Goal: Obtain resource: Download file/media

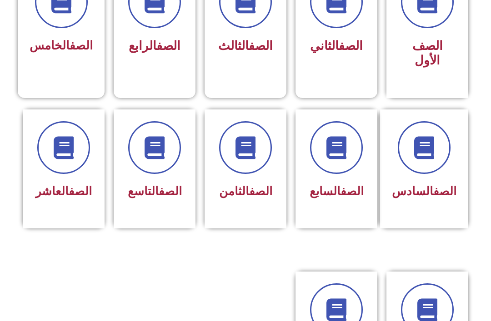
scroll to position [290, 0]
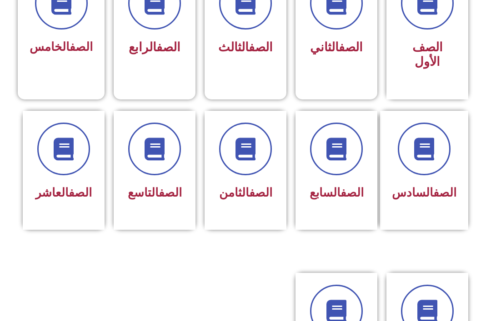
click at [64, 178] on div "الصف العاشر" at bounding box center [64, 164] width 58 height 82
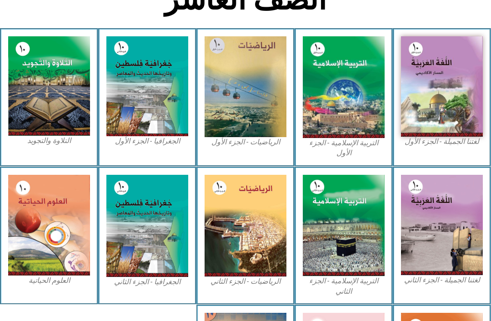
scroll to position [206, 0]
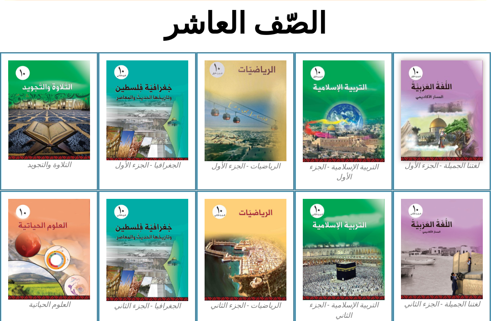
click at [358, 95] on img at bounding box center [344, 112] width 82 height 102
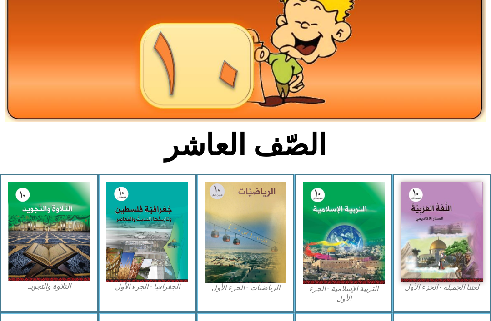
scroll to position [85, 0]
click at [356, 224] on img at bounding box center [344, 233] width 82 height 102
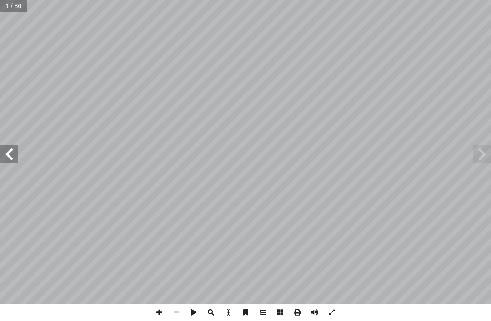
click at [475, 157] on span at bounding box center [482, 154] width 18 height 18
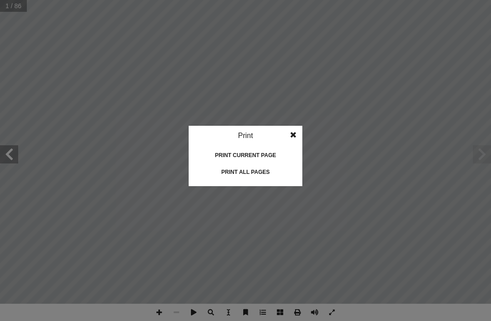
click at [410, 243] on idv "Print Print current page Print left page Print right page Print all pages" at bounding box center [245, 160] width 491 height 321
click at [261, 174] on div "Print all pages" at bounding box center [245, 172] width 91 height 15
